Goal: Task Accomplishment & Management: Manage account settings

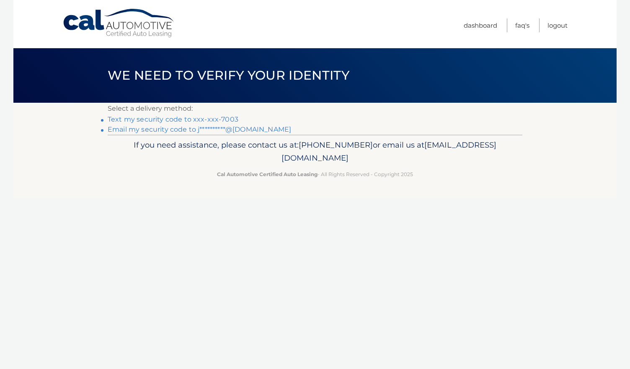
click at [179, 119] on link "Text my security code to xxx-xxx-7003" at bounding box center [173, 119] width 131 height 8
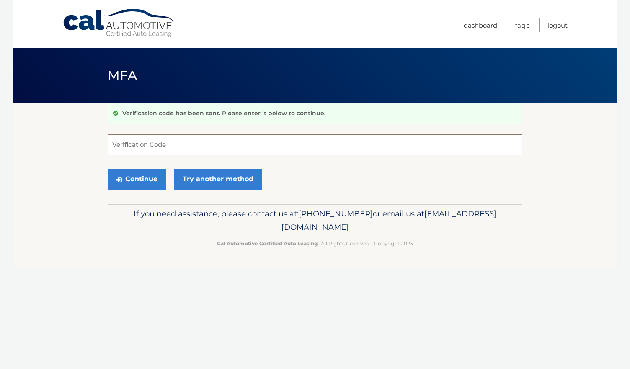
click at [169, 143] on input "Verification Code" at bounding box center [315, 144] width 415 height 21
type input "007641"
click at [200, 177] on link "Try another method" at bounding box center [218, 178] width 88 height 21
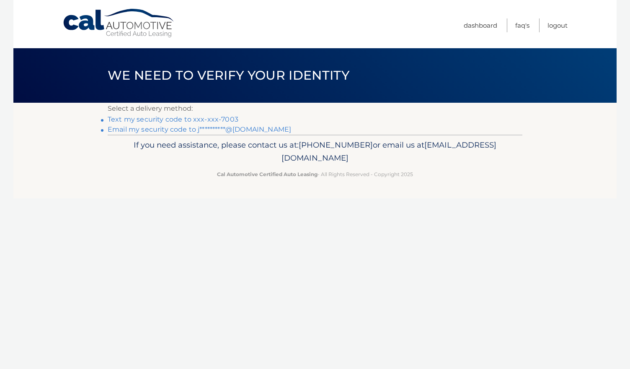
click at [175, 119] on link "Text my security code to xxx-xxx-7003" at bounding box center [173, 119] width 131 height 8
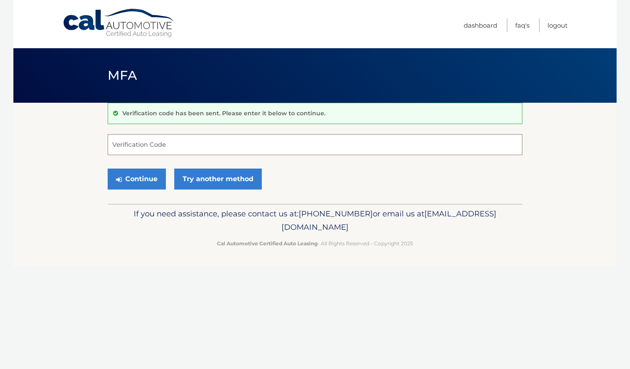
click at [184, 137] on input "Verification Code" at bounding box center [315, 144] width 415 height 21
type input "048779"
click at [137, 177] on button "Continue" at bounding box center [137, 178] width 58 height 21
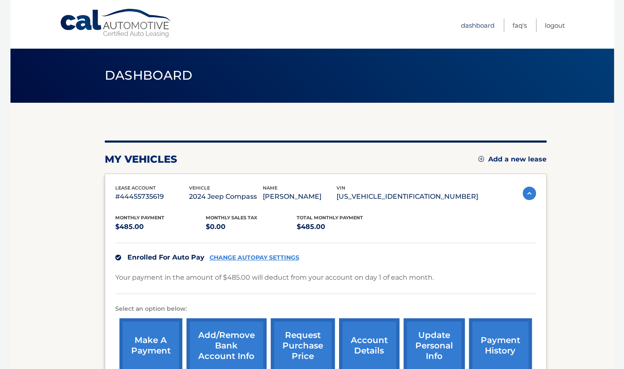
click at [485, 27] on link "Dashboard" at bounding box center [478, 25] width 34 height 14
click at [557, 26] on link "Logout" at bounding box center [555, 25] width 20 height 14
